Goal: Information Seeking & Learning: Find specific fact

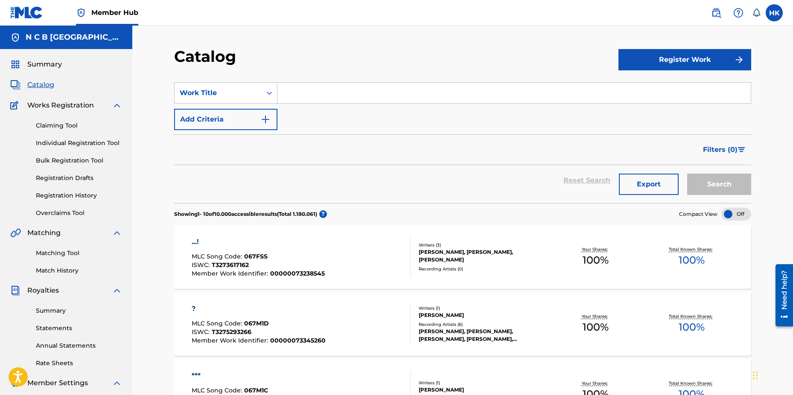
click at [324, 101] on input "Search Form" at bounding box center [513, 93] width 473 height 20
click at [44, 62] on span "Summary" at bounding box center [44, 64] width 35 height 10
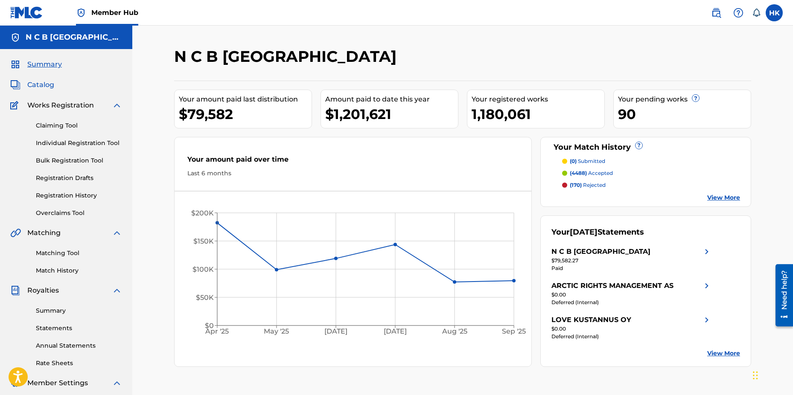
click at [44, 82] on span "Catalog" at bounding box center [40, 85] width 27 height 10
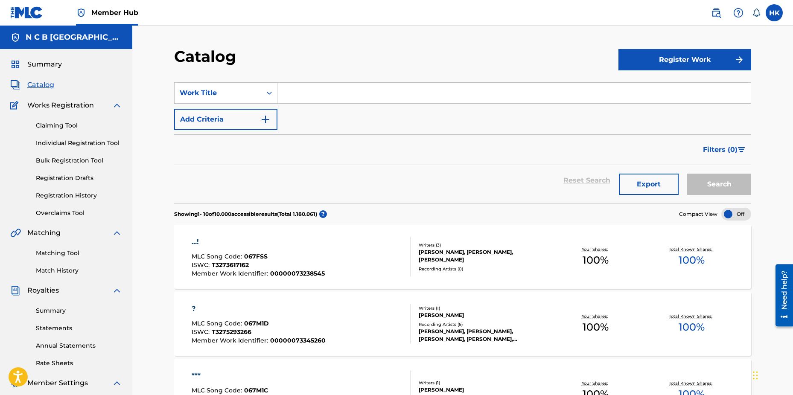
click at [286, 90] on input "Search Form" at bounding box center [513, 93] width 473 height 20
paste input "Wolfpack Laws"
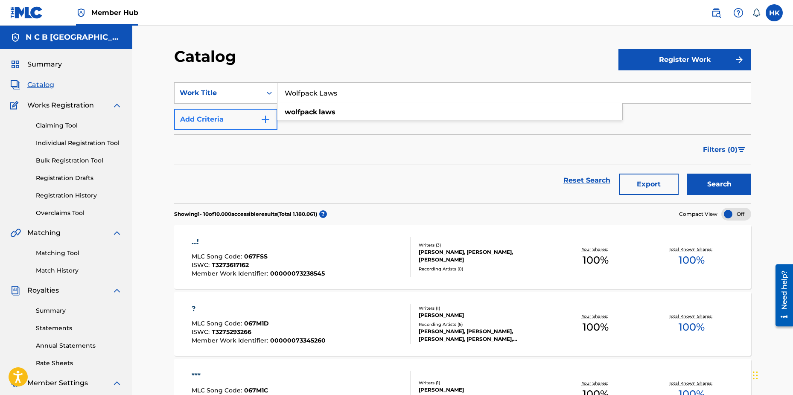
type input "Wolfpack Laws"
click at [271, 118] on button "Add Criteria" at bounding box center [225, 119] width 103 height 21
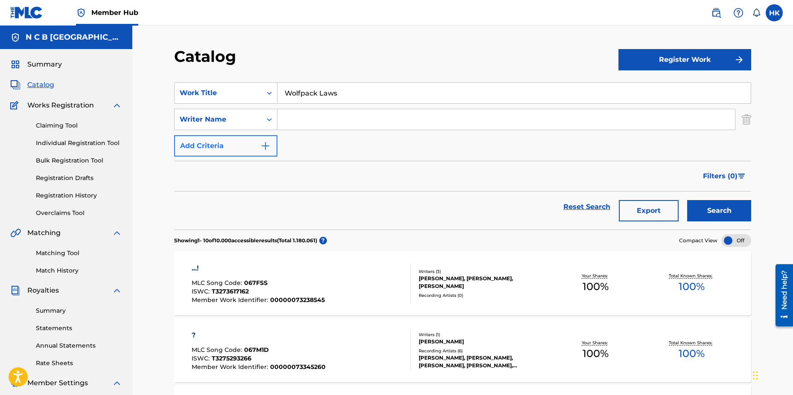
click at [286, 117] on input "Search Form" at bounding box center [506, 119] width 458 height 20
type input "[PERSON_NAME]"
click at [687, 200] on button "Search" at bounding box center [719, 210] width 64 height 21
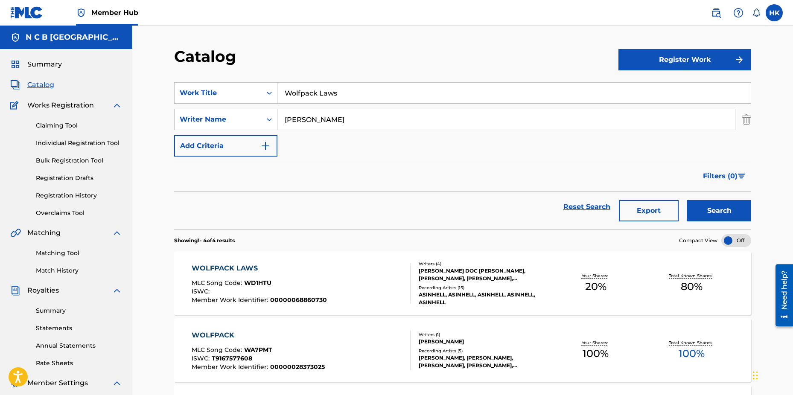
click at [486, 275] on div "[PERSON_NAME] DOC [PERSON_NAME], [PERSON_NAME], [PERSON_NAME], [PERSON_NAME]" at bounding box center [483, 274] width 129 height 15
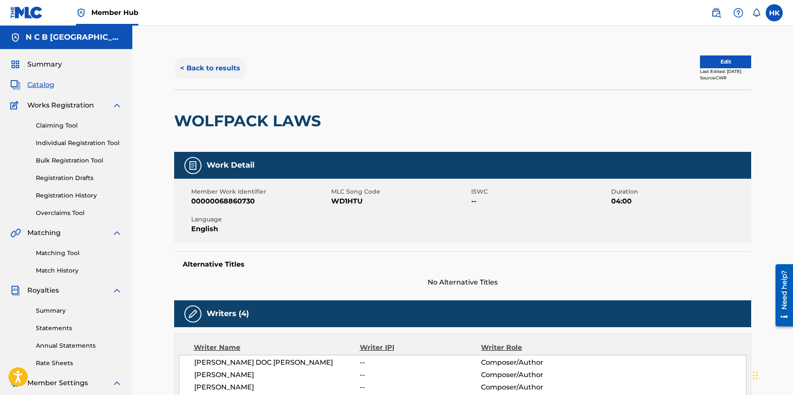
click at [199, 66] on button "< Back to results" at bounding box center [210, 68] width 72 height 21
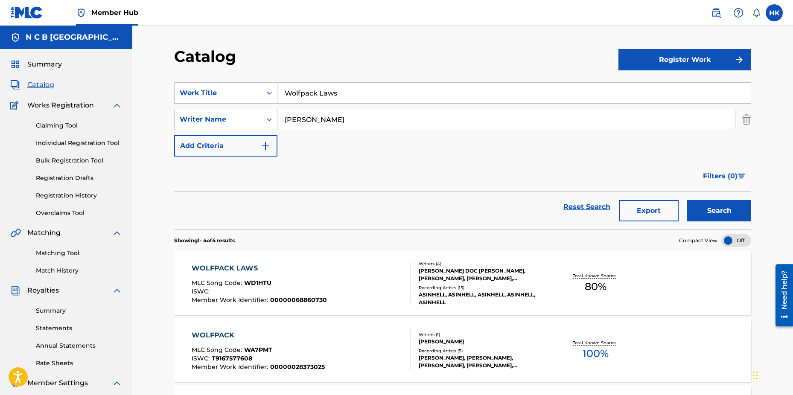
click at [345, 95] on input "Wolfpack Laws" at bounding box center [513, 93] width 473 height 20
type input "W"
paste input "Impii Hora"
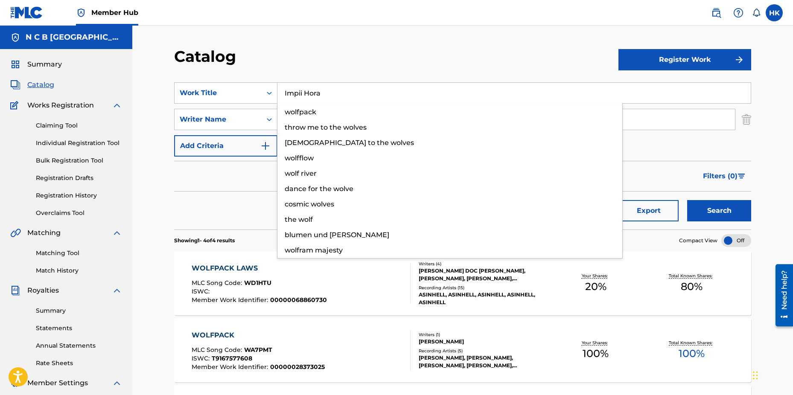
type input "Impii Hora"
click at [687, 200] on button "Search" at bounding box center [719, 210] width 64 height 21
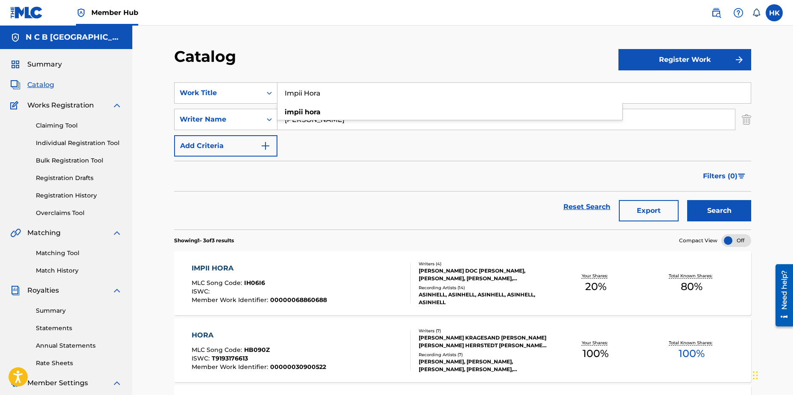
click at [465, 269] on div "[PERSON_NAME] DOC [PERSON_NAME], [PERSON_NAME], [PERSON_NAME], [PERSON_NAME]" at bounding box center [483, 274] width 129 height 15
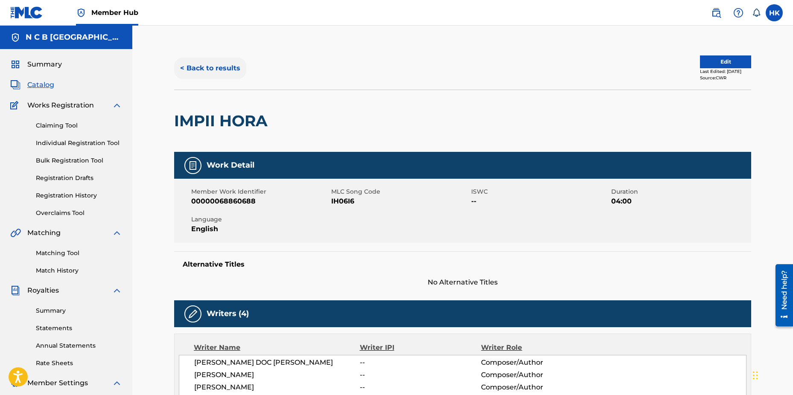
click at [193, 67] on button "< Back to results" at bounding box center [210, 68] width 72 height 21
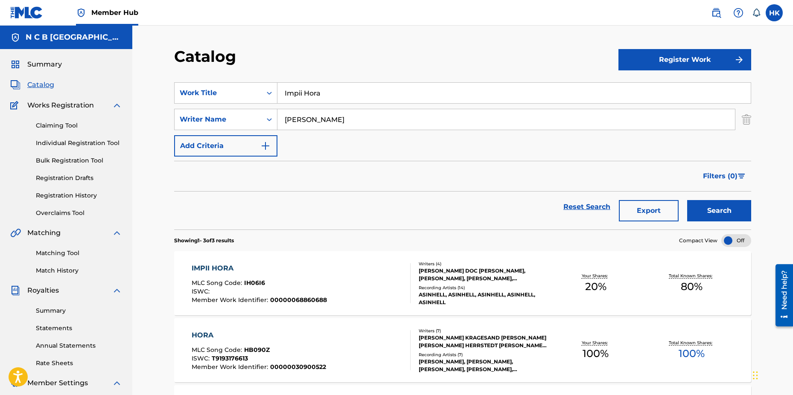
drag, startPoint x: 324, startPoint y: 95, endPoint x: 281, endPoint y: 92, distance: 42.3
click at [281, 93] on input "Impii Hora" at bounding box center [513, 93] width 473 height 20
paste input "Trophies"
click at [687, 200] on button "Search" at bounding box center [719, 210] width 64 height 21
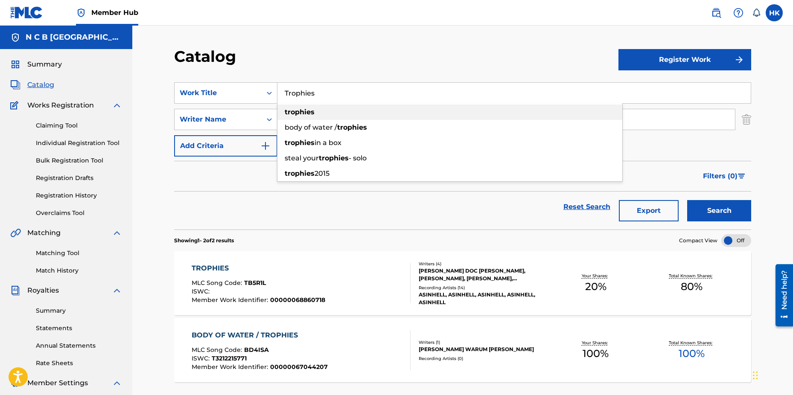
click at [295, 113] on strong "trophies" at bounding box center [300, 112] width 30 height 8
type input "trophies"
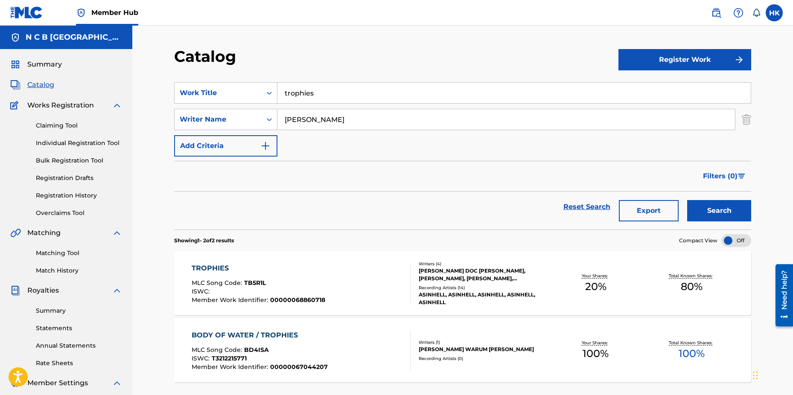
click at [439, 286] on div "Recording Artists ( 14 )" at bounding box center [483, 288] width 129 height 6
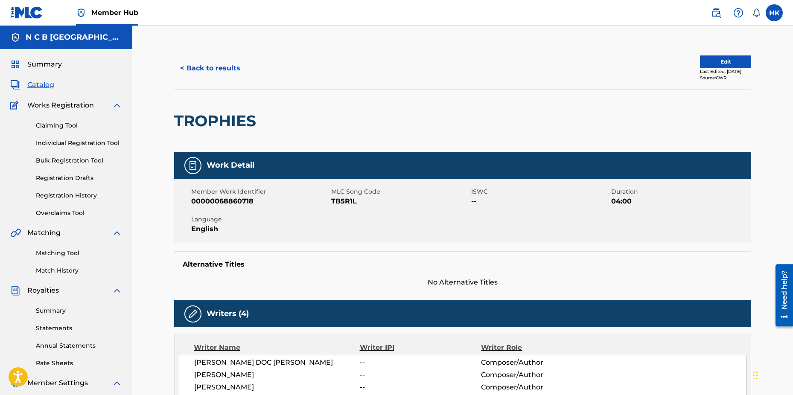
click at [43, 85] on span "Catalog" at bounding box center [40, 85] width 27 height 10
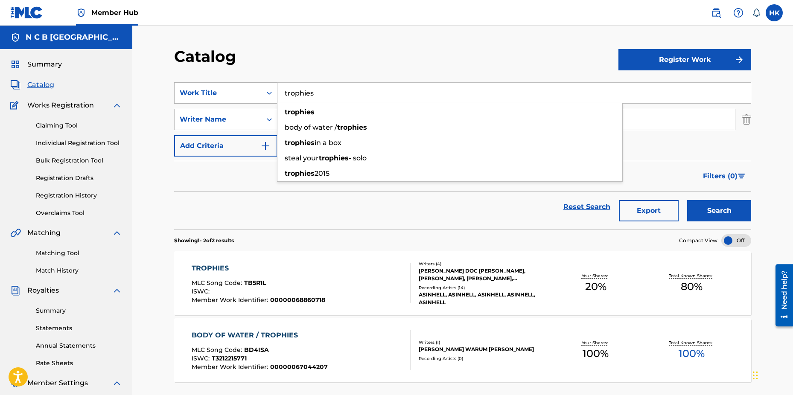
drag, startPoint x: 318, startPoint y: 93, endPoint x: 272, endPoint y: 92, distance: 45.7
click at [272, 92] on div "SearchWithCriteria78ed40d5-4591-48da-950f-7605792001b5 Work Title trophies trop…" at bounding box center [462, 92] width 577 height 21
paste input "[GEOGRAPHIC_DATA] 2008"
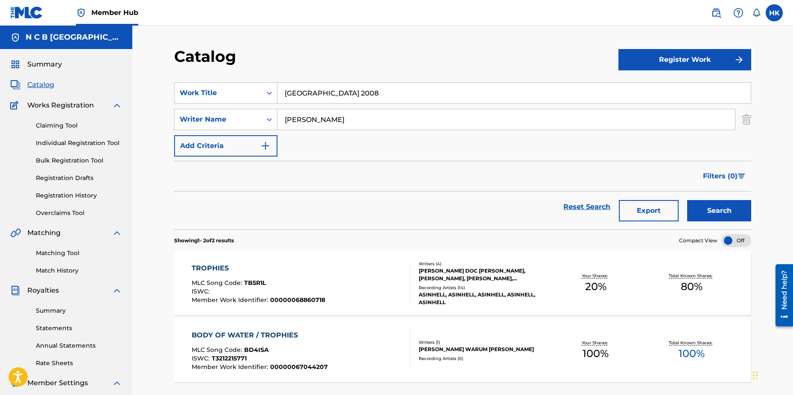
type input "[GEOGRAPHIC_DATA] 2008"
click at [329, 117] on input "[PERSON_NAME]" at bounding box center [506, 119] width 458 height 20
type input "h"
click at [687, 200] on button "Search" at bounding box center [719, 210] width 64 height 21
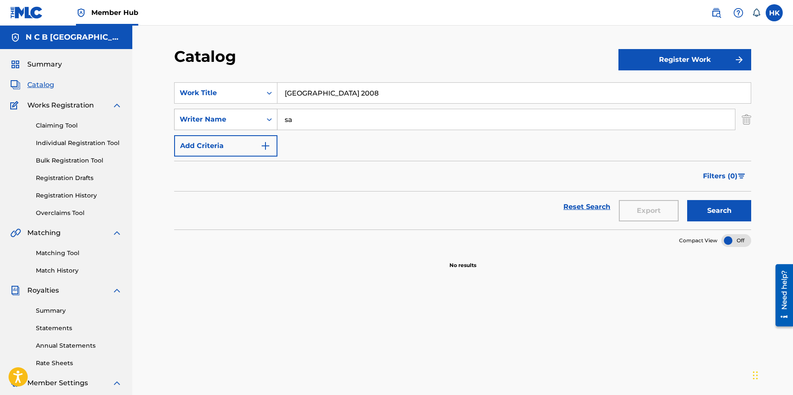
type input "s"
type input "saad"
click at [687, 200] on button "Search" at bounding box center [719, 210] width 64 height 21
click at [69, 128] on link "Claiming Tool" at bounding box center [79, 125] width 86 height 9
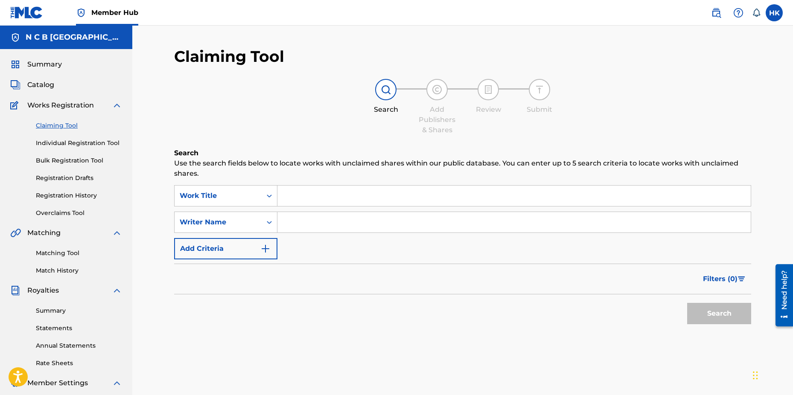
click at [288, 195] on input "Search Form" at bounding box center [513, 196] width 473 height 20
paste input "[GEOGRAPHIC_DATA] 2008"
type input "[GEOGRAPHIC_DATA] 2008"
type input "saad"
click at [687, 303] on button "Search" at bounding box center [719, 313] width 64 height 21
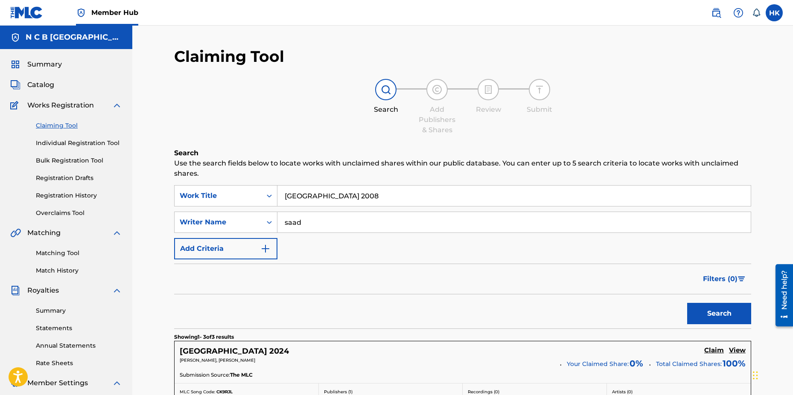
click at [344, 199] on input "[GEOGRAPHIC_DATA] 2008" at bounding box center [513, 196] width 473 height 20
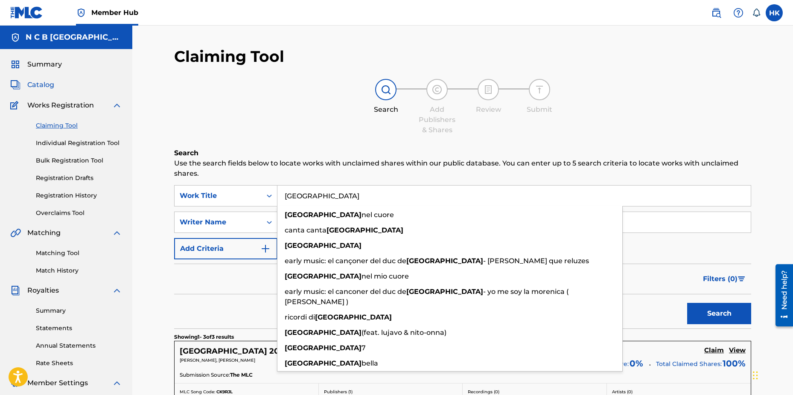
type input "[GEOGRAPHIC_DATA]"
click at [38, 86] on span "Catalog" at bounding box center [40, 85] width 27 height 10
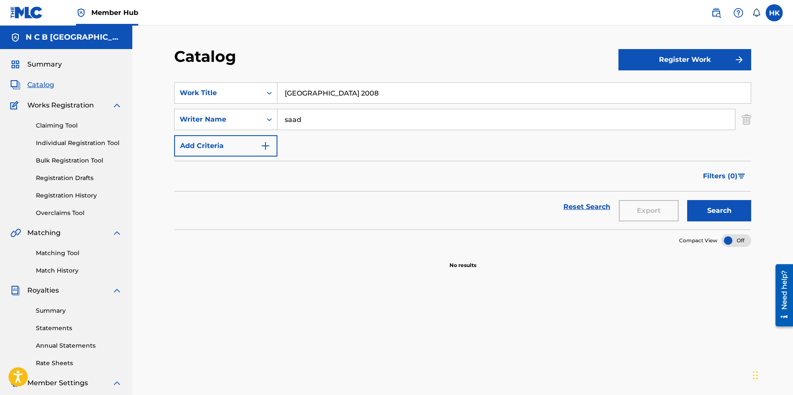
click at [346, 94] on input "[GEOGRAPHIC_DATA] 2008" at bounding box center [513, 93] width 473 height 20
type input "[GEOGRAPHIC_DATA]"
click at [687, 200] on button "Search" at bounding box center [719, 210] width 64 height 21
click at [710, 211] on button "Search" at bounding box center [719, 210] width 64 height 21
click at [65, 126] on link "Claiming Tool" at bounding box center [79, 125] width 86 height 9
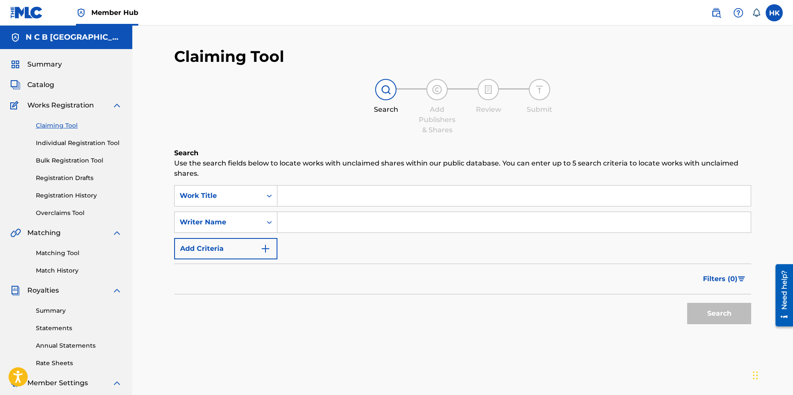
click at [289, 199] on input "Search Form" at bounding box center [513, 196] width 473 height 20
paste input "[GEOGRAPHIC_DATA] 2008"
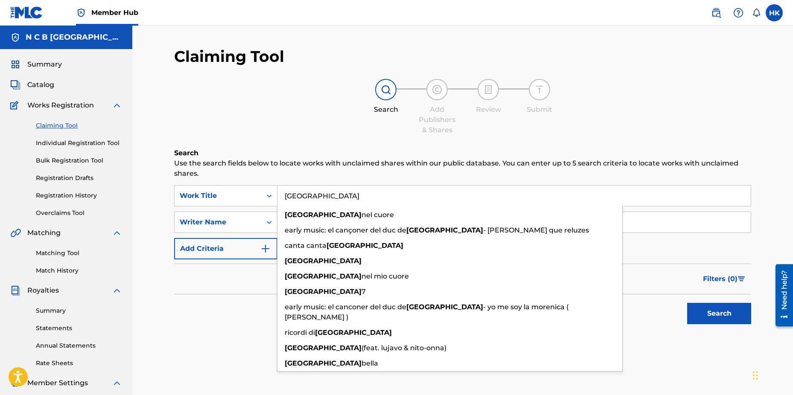
type input "[GEOGRAPHIC_DATA]"
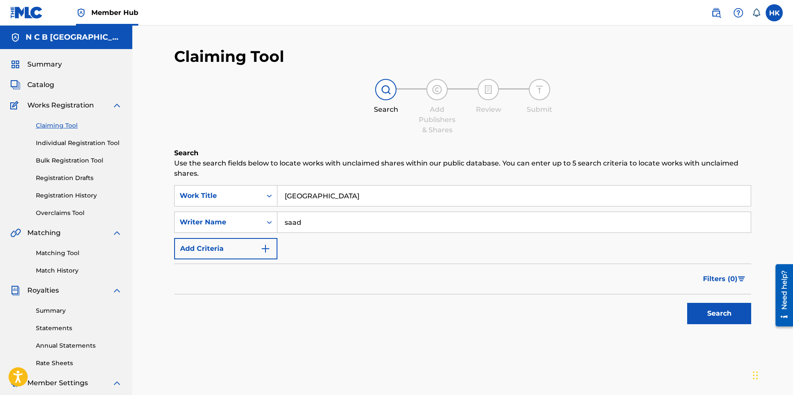
type input "saad"
click at [687, 303] on button "Search" at bounding box center [719, 313] width 64 height 21
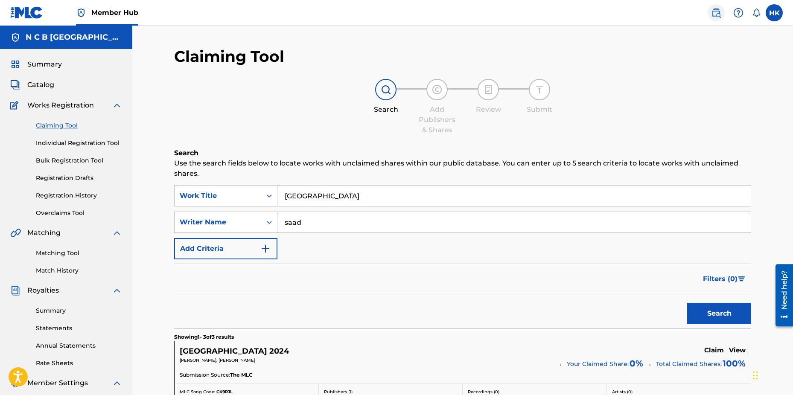
click at [719, 9] on img at bounding box center [716, 13] width 10 height 10
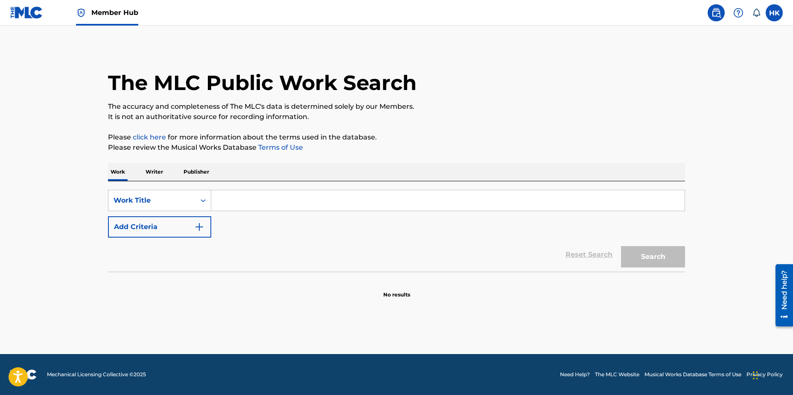
click at [296, 201] on input "Search Form" at bounding box center [447, 200] width 473 height 20
paste input "[GEOGRAPHIC_DATA] 2008"
type input "c"
paste input "[GEOGRAPHIC_DATA] 2008"
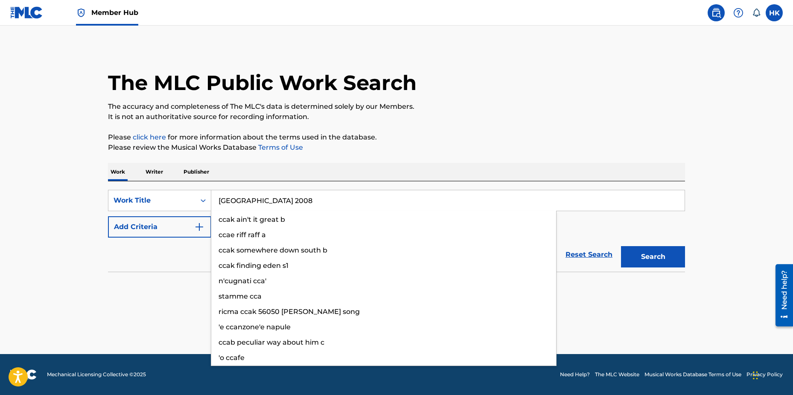
click at [621, 246] on button "Search" at bounding box center [653, 256] width 64 height 21
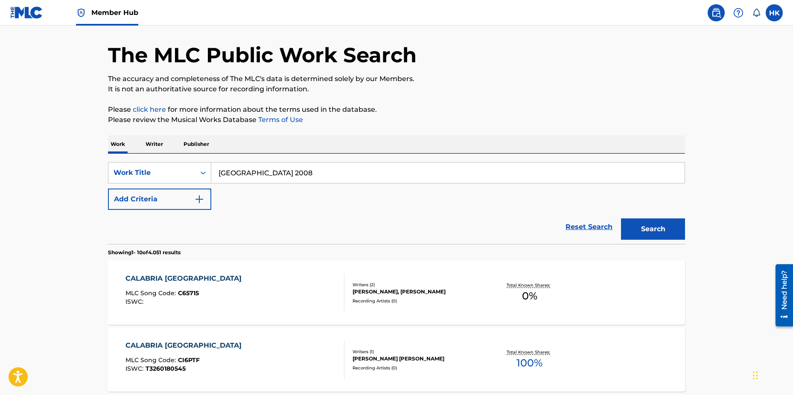
scroll to position [43, 0]
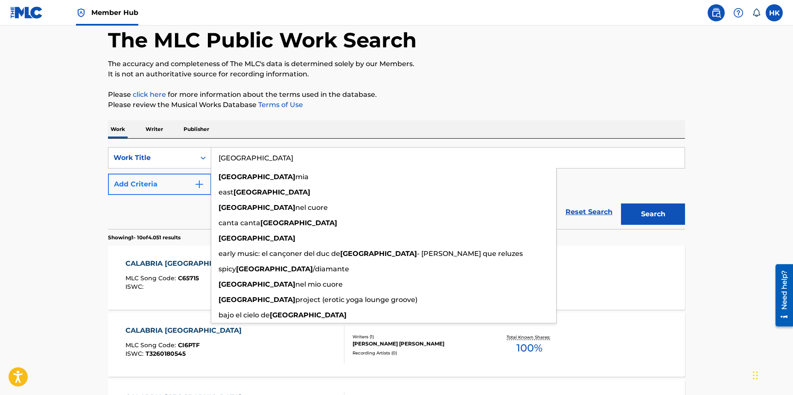
type input "[GEOGRAPHIC_DATA]"
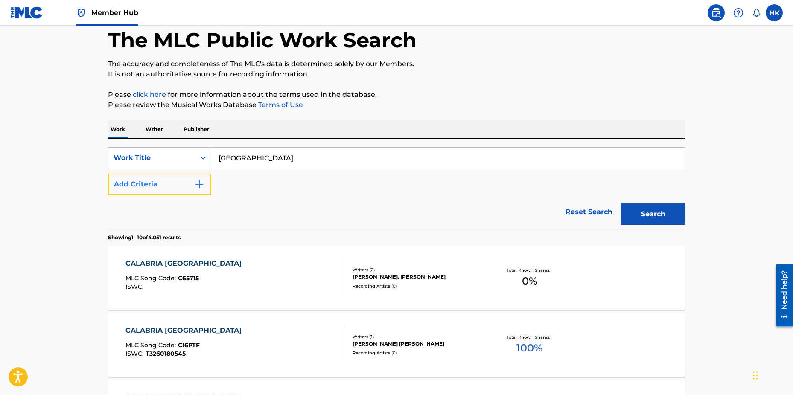
click at [176, 187] on button "Add Criteria" at bounding box center [159, 184] width 103 height 21
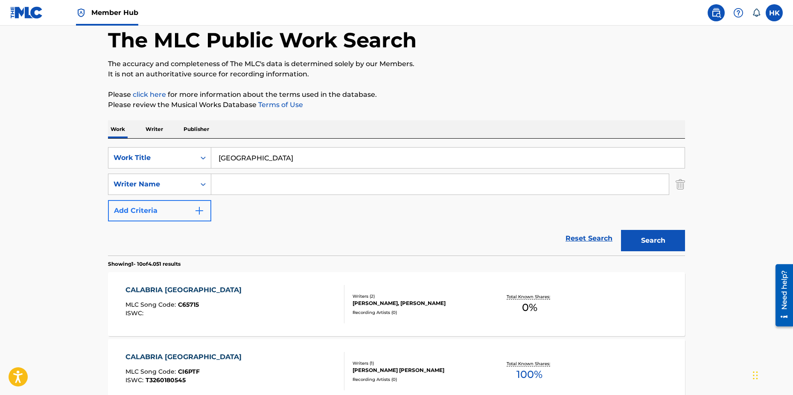
click at [233, 178] on input "Search Form" at bounding box center [440, 184] width 458 height 20
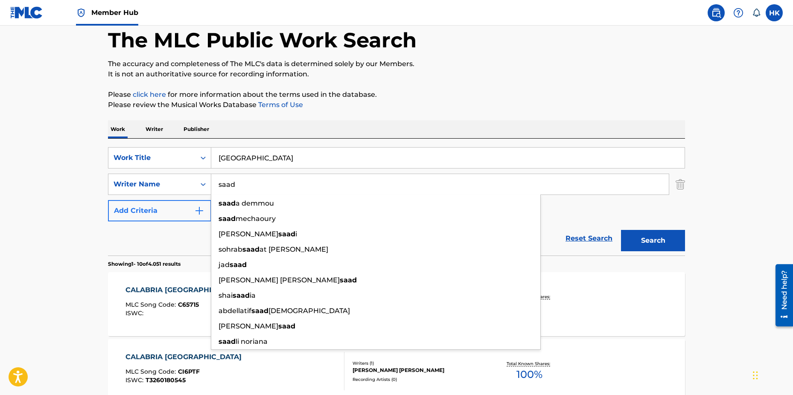
type input "saad"
click at [621, 230] on button "Search" at bounding box center [653, 240] width 64 height 21
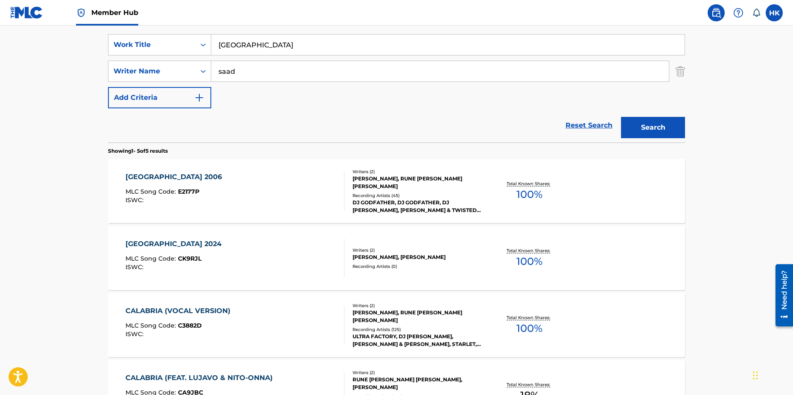
scroll to position [213, 0]
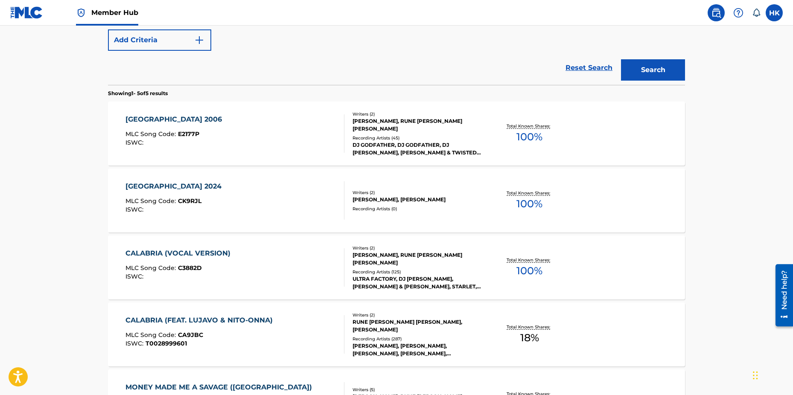
click at [380, 256] on div "[PERSON_NAME], RUNE [PERSON_NAME] [PERSON_NAME]" at bounding box center [417, 258] width 129 height 15
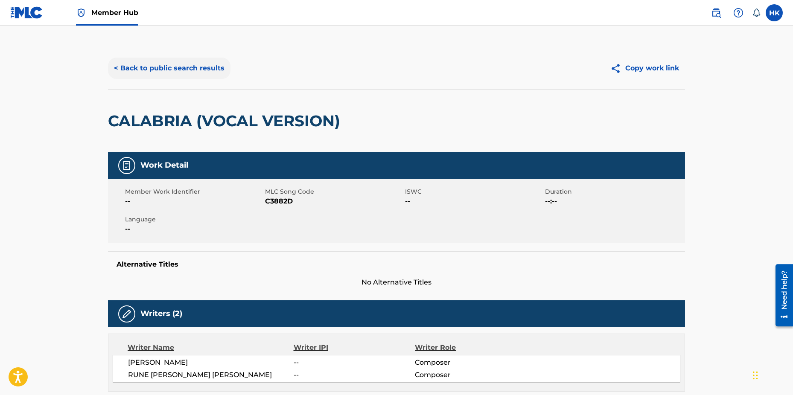
click at [171, 67] on button "< Back to public search results" at bounding box center [169, 68] width 123 height 21
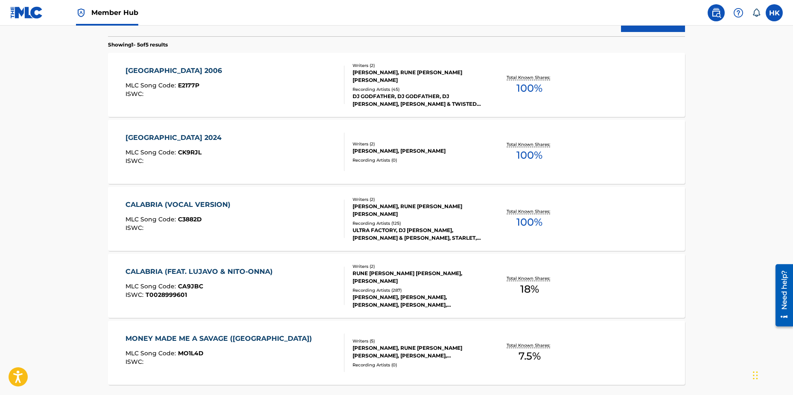
click at [389, 73] on div "[PERSON_NAME], RUNE [PERSON_NAME] [PERSON_NAME]" at bounding box center [417, 76] width 129 height 15
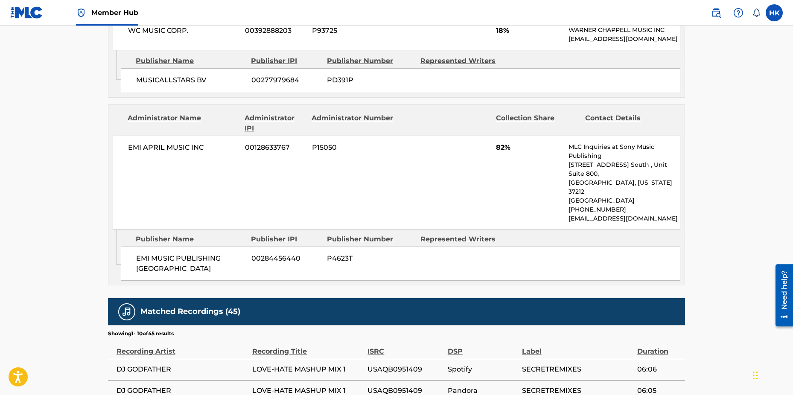
scroll to position [640, 0]
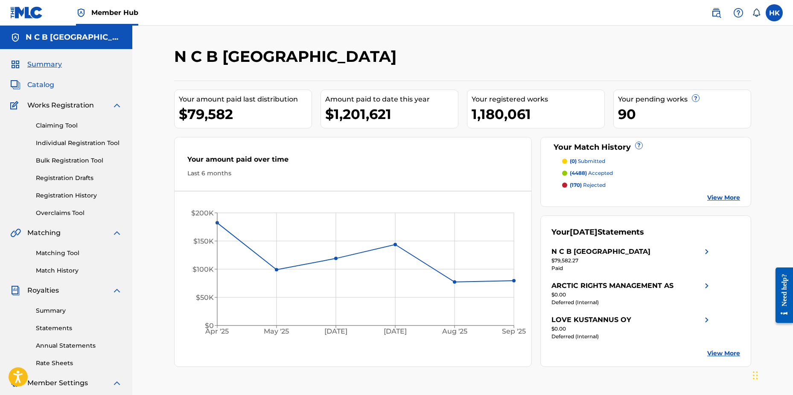
click at [39, 84] on span "Catalog" at bounding box center [40, 85] width 27 height 10
